Goal: Task Accomplishment & Management: Check status

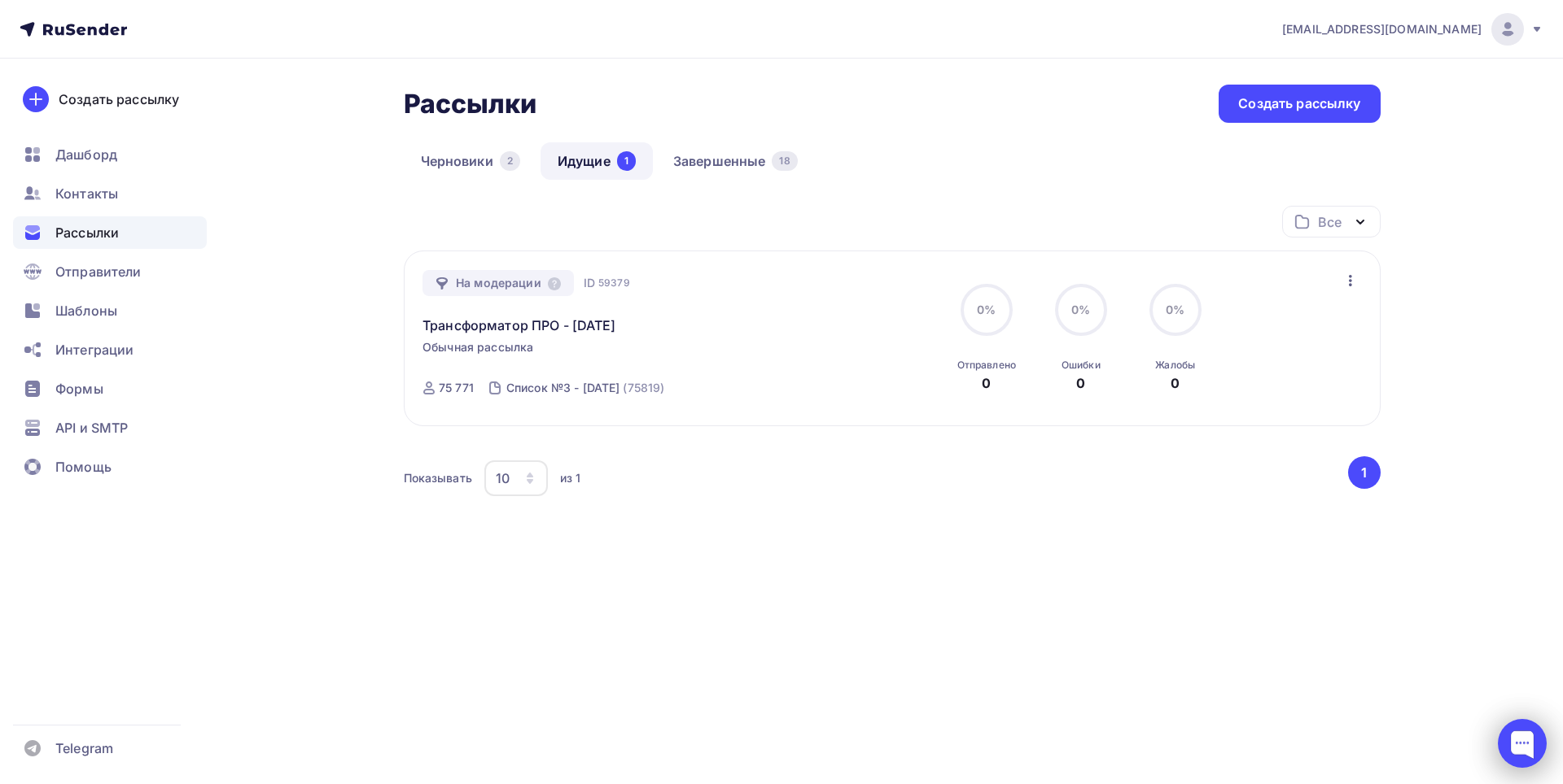
click at [1508, 747] on div at bounding box center [1522, 743] width 49 height 49
